Goal: Navigation & Orientation: Find specific page/section

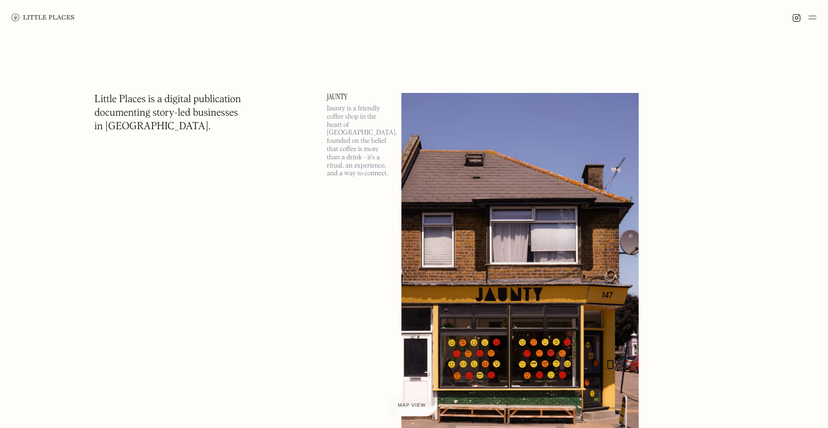
click at [810, 17] on img at bounding box center [813, 18] width 8 height 12
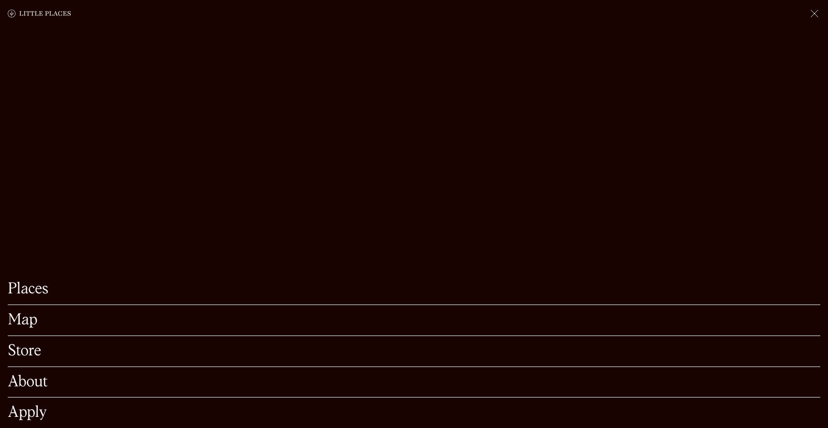
click at [19, 321] on link "Map" at bounding box center [414, 320] width 812 height 15
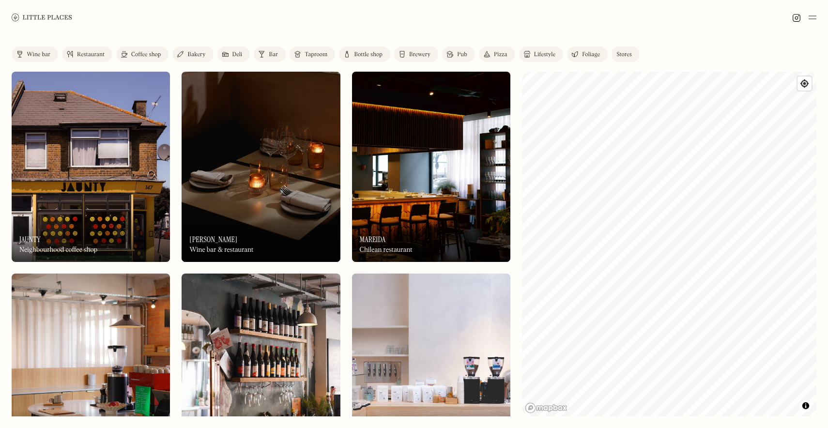
click at [362, 56] on div "Bottle shop" at bounding box center [368, 55] width 29 height 6
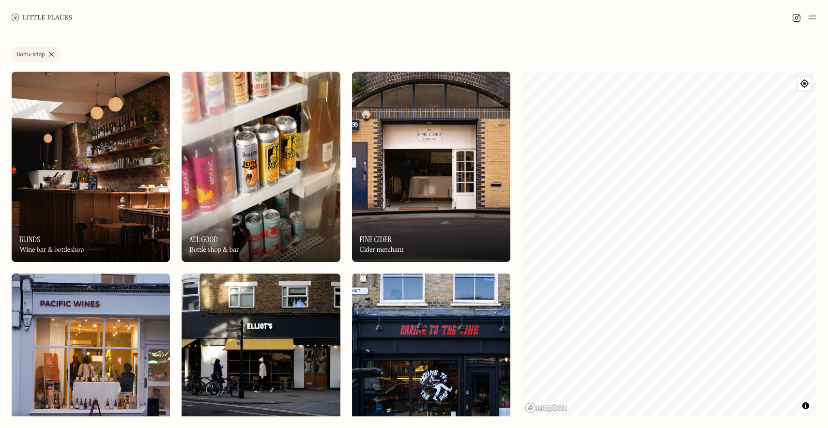
click at [51, 54] on link "Bottle shop" at bounding box center [36, 53] width 49 height 15
